Goal: Find specific page/section: Find specific page/section

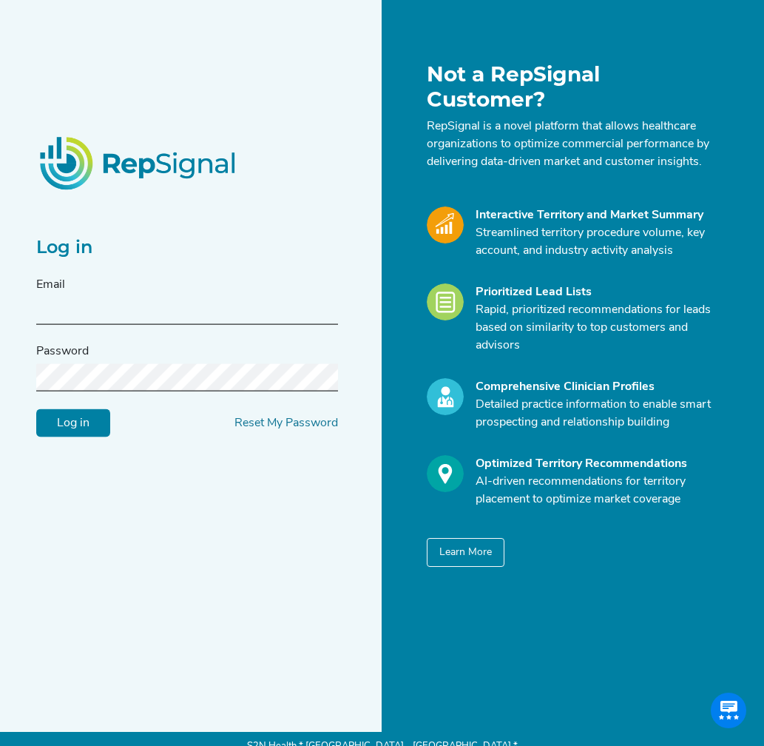
type input "[EMAIL_ADDRESS][DOMAIN_NAME]"
click at [71, 422] on input "Log in" at bounding box center [73, 422] width 74 height 28
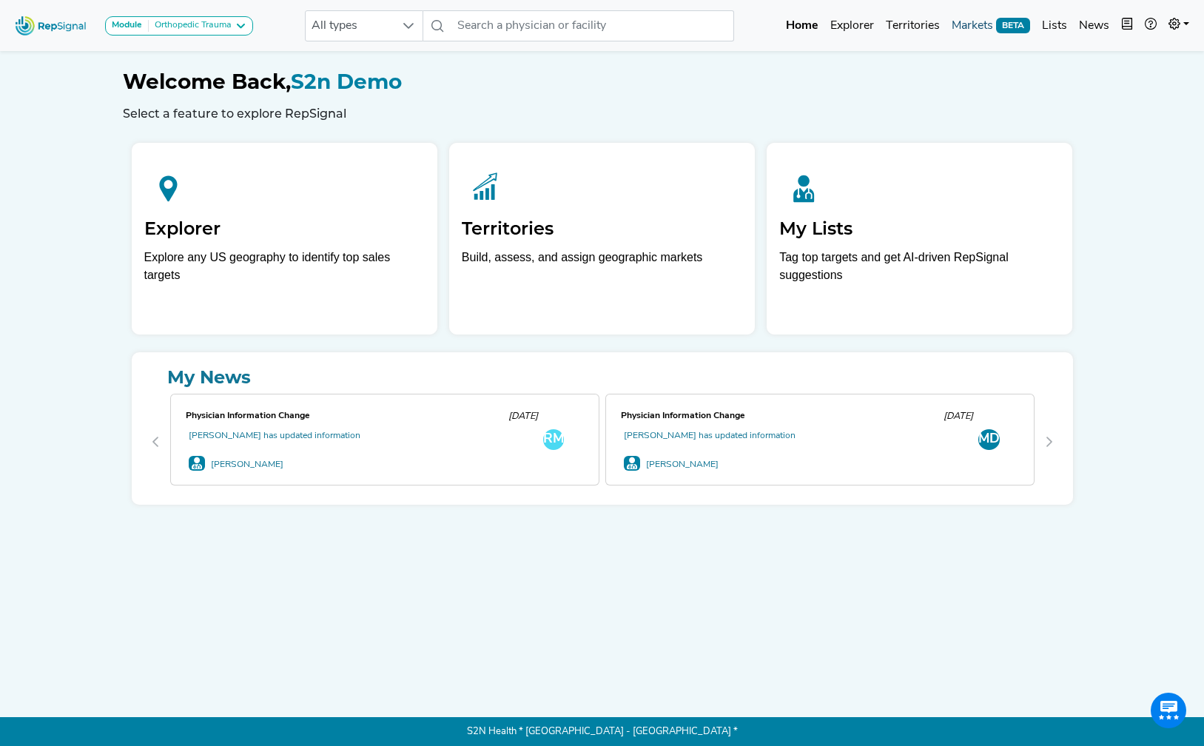
click at [764, 29] on link "Markets BETA" at bounding box center [991, 26] width 90 height 30
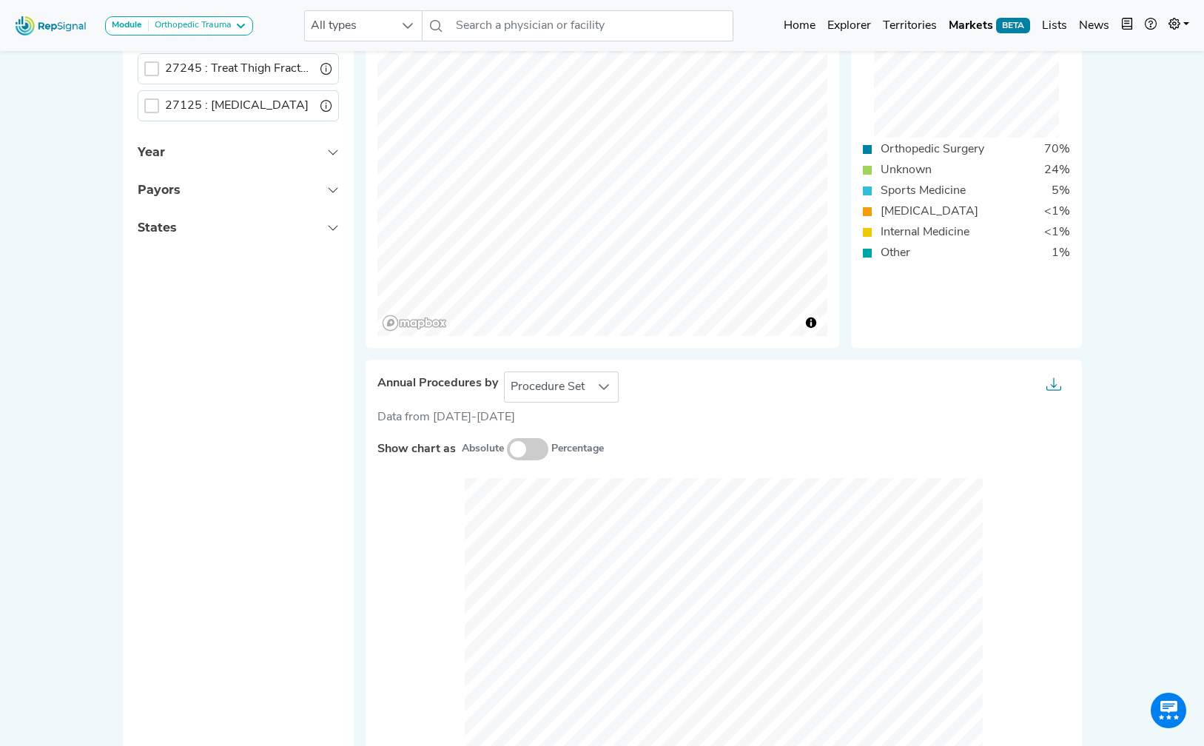
scroll to position [539, 0]
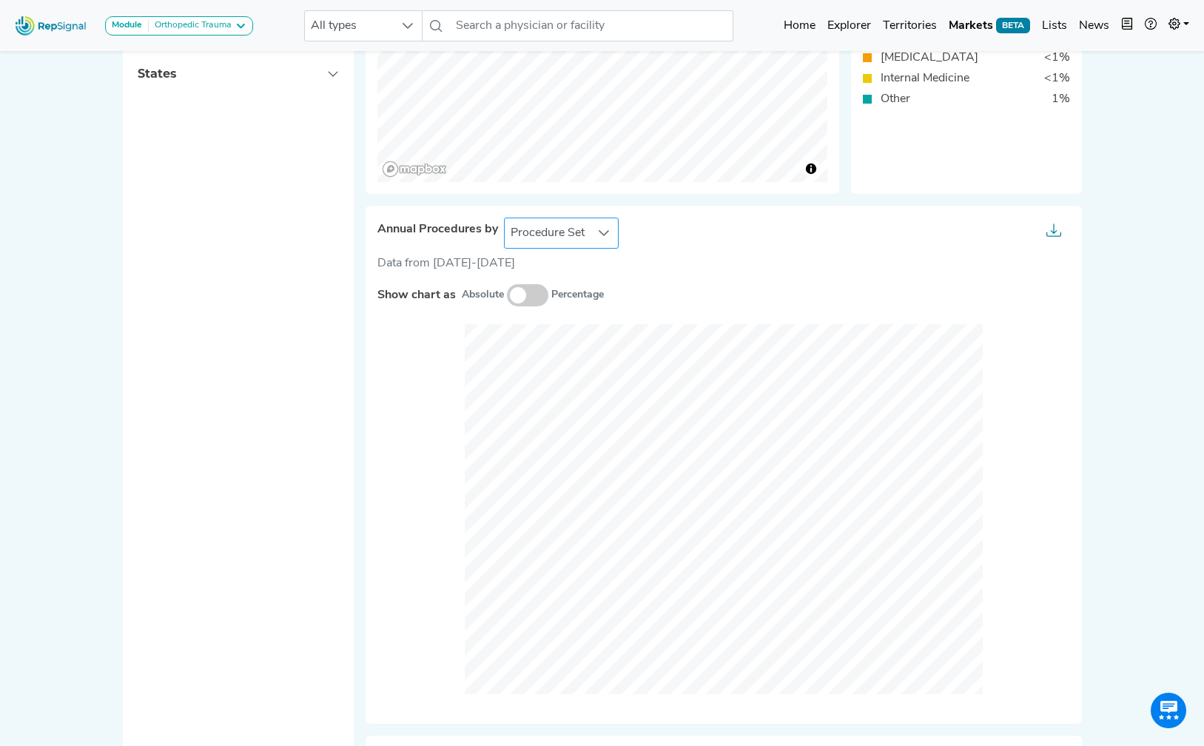
click at [604, 235] on icon at bounding box center [604, 233] width 10 height 6
click at [570, 293] on li "Setting Of Care" at bounding box center [560, 299] width 115 height 30
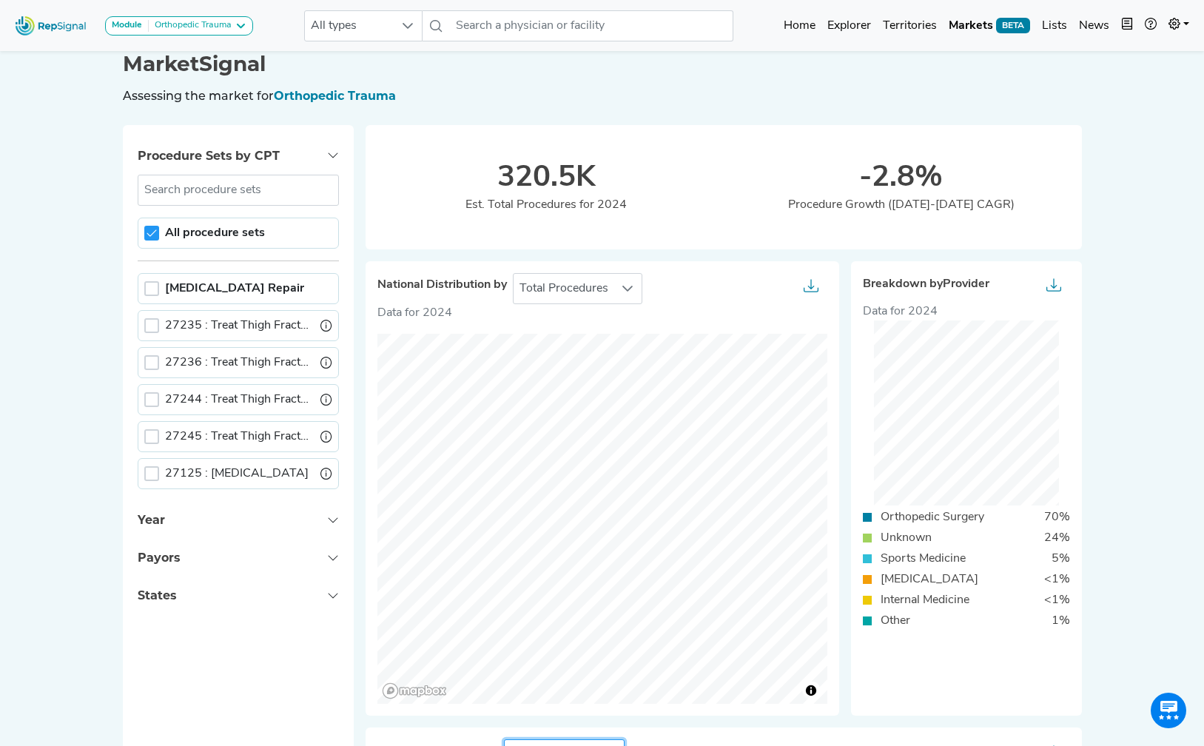
scroll to position [0, 0]
